Goal: Contribute content

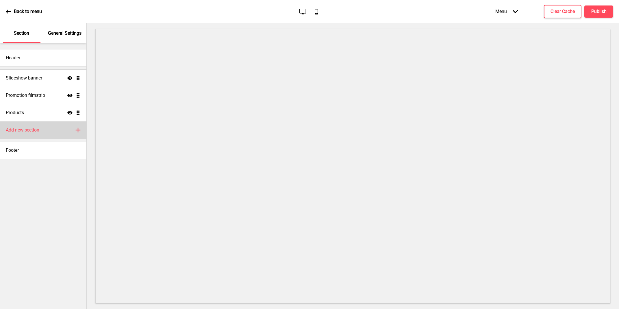
click at [35, 136] on div "Add new section Plus" at bounding box center [43, 129] width 86 height 17
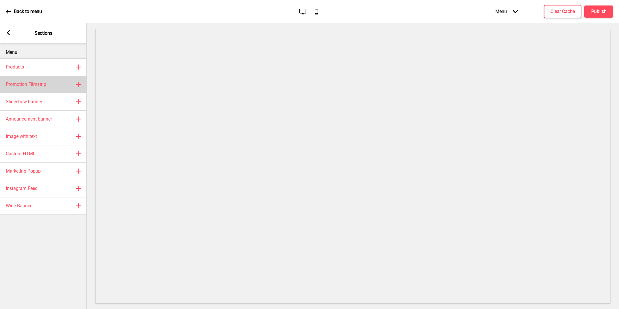
click at [47, 89] on div "Promotion Filmstrip Plus" at bounding box center [43, 84] width 87 height 17
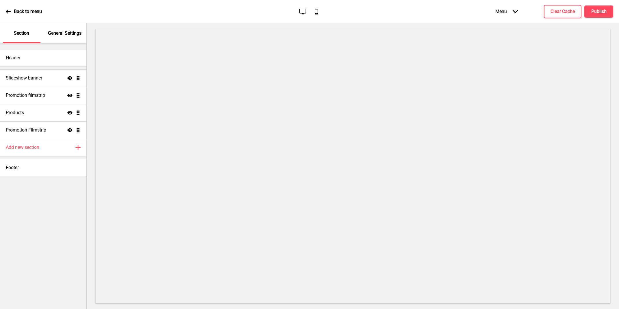
select select "center"
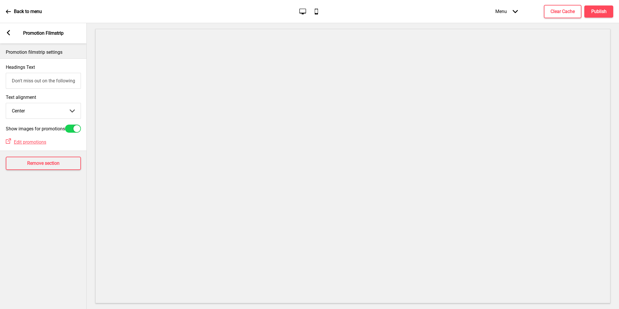
click at [52, 84] on input "Don't miss out on the following promotion(s)!" at bounding box center [43, 81] width 75 height 16
click at [72, 133] on div at bounding box center [73, 128] width 16 height 8
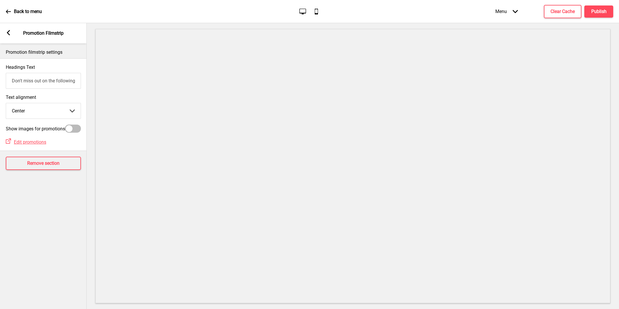
checkbox input "true"
click at [58, 84] on input "Don't miss out on the following promotion(s)!" at bounding box center [43, 81] width 75 height 16
click at [59, 84] on input "Don't miss out on the following promotion(s)!" at bounding box center [43, 81] width 75 height 16
paste input "FREE Chicken Chapora is worth $20.40 OR Dal Makhani is worth $16.80 with Minimu…"
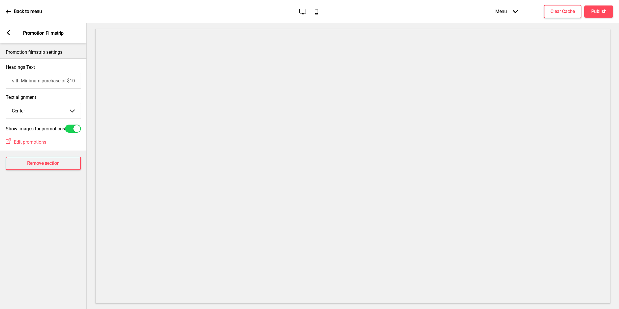
scroll to position [0, 152]
type input "FREE Chicken Chapora is worth $20.40 OR Dal Makhani is worth $16.80 with Minimu…"
type input "Don't miss out on the following promotion(s)!"
drag, startPoint x: 72, startPoint y: 83, endPoint x: 87, endPoint y: 83, distance: 15.0
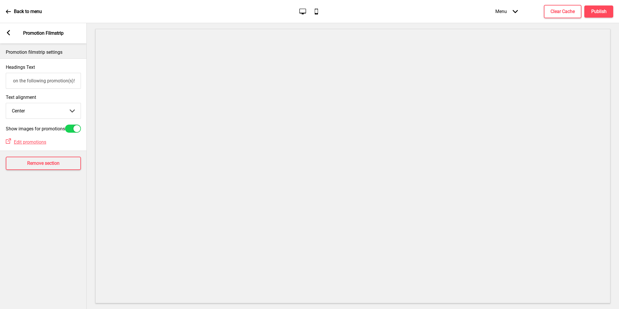
click at [87, 83] on div "Section General Settings Header Slideshow banner Show Drag Promotion filmstrip …" at bounding box center [309, 166] width 619 height 286
click at [71, 81] on input "Don't miss out on the following promotion(s)!" at bounding box center [43, 81] width 75 height 16
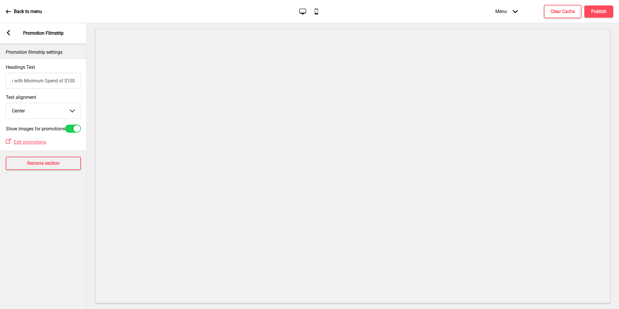
type input "Free Item with Minimum Spend of $100"
click at [607, 12] on button "Publish" at bounding box center [598, 11] width 29 height 12
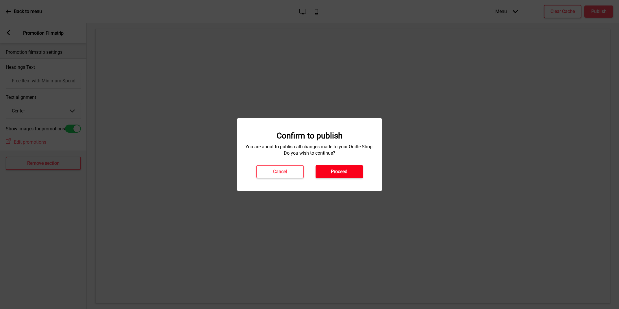
click at [354, 168] on button "Proceed" at bounding box center [338, 171] width 47 height 13
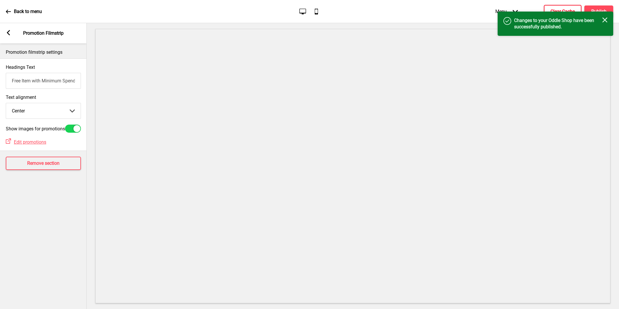
click at [561, 7] on button "Clear Cache" at bounding box center [562, 11] width 38 height 13
